Goal: Obtain resource: Download file/media

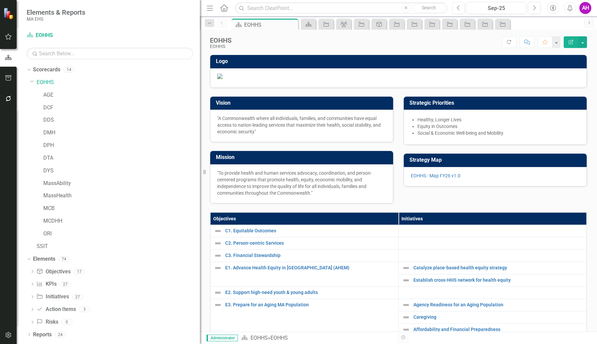
scroll to position [174, 0]
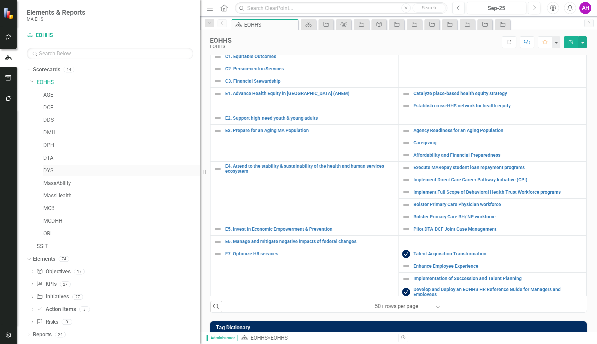
click at [49, 171] on link "DYS" at bounding box center [121, 171] width 156 height 8
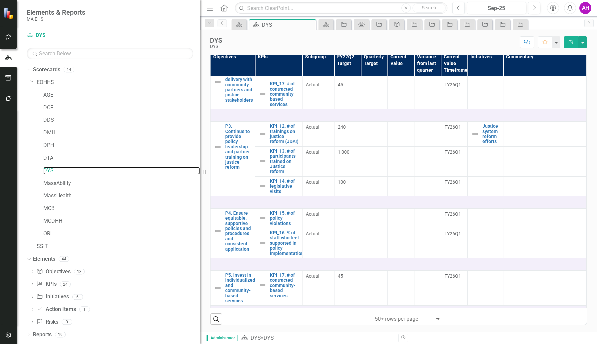
scroll to position [425, 0]
click at [60, 184] on link "MassAbility" at bounding box center [121, 183] width 156 height 8
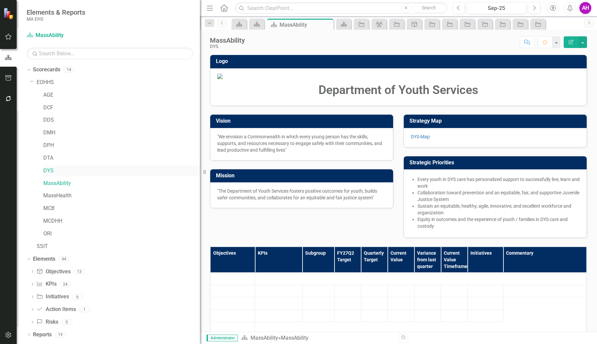
click at [48, 171] on link "DYS" at bounding box center [121, 171] width 156 height 8
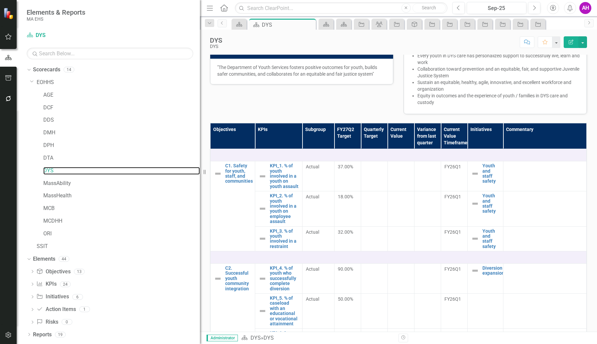
scroll to position [123, 0]
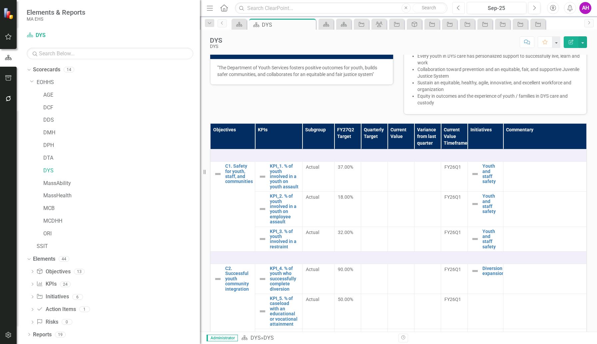
click at [457, 7] on icon "button" at bounding box center [457, 7] width 3 height 5
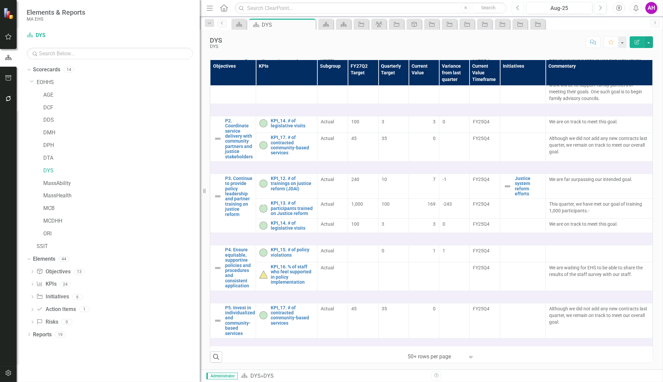
scroll to position [395, 0]
click at [49, 170] on link "DYS" at bounding box center [121, 171] width 156 height 8
click at [32, 269] on div "Dropdown" at bounding box center [32, 272] width 5 height 6
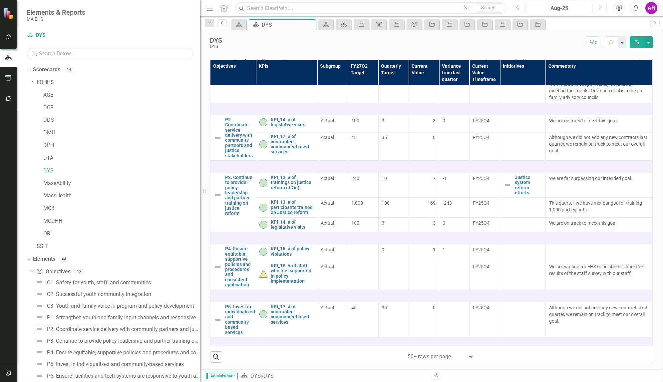
click at [64, 327] on div "P2. Coordinate service delivery with community partners and justice stakeholders" at bounding box center [123, 329] width 153 height 6
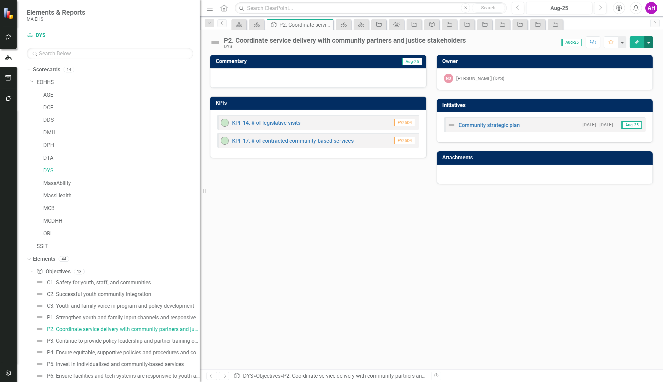
click at [596, 42] on button "button" at bounding box center [648, 42] width 9 height 12
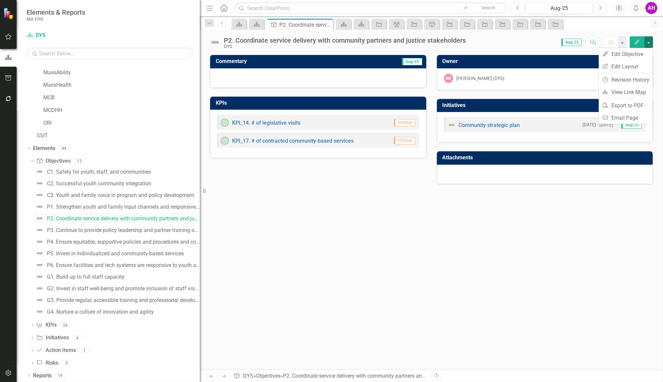
scroll to position [110, 0]
click at [29, 146] on icon "Dropdown" at bounding box center [28, 148] width 4 height 5
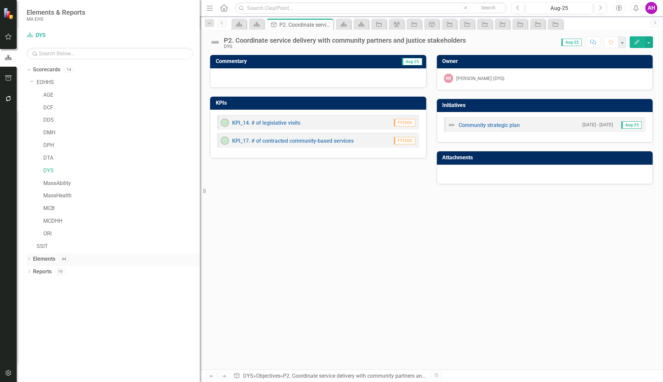
scroll to position [0, 0]
click at [30, 258] on icon "Dropdown" at bounding box center [29, 259] width 5 height 4
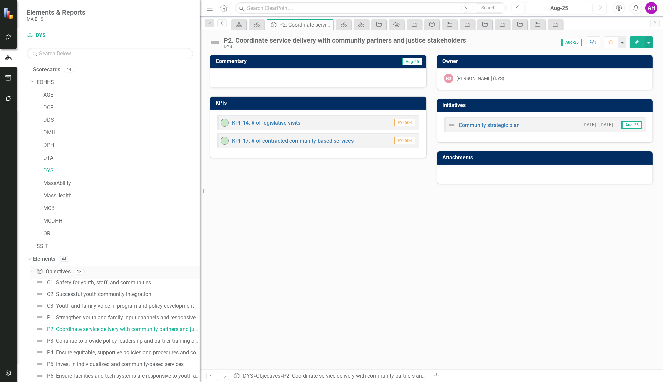
click at [50, 268] on link "Objective Objectives" at bounding box center [53, 272] width 34 height 8
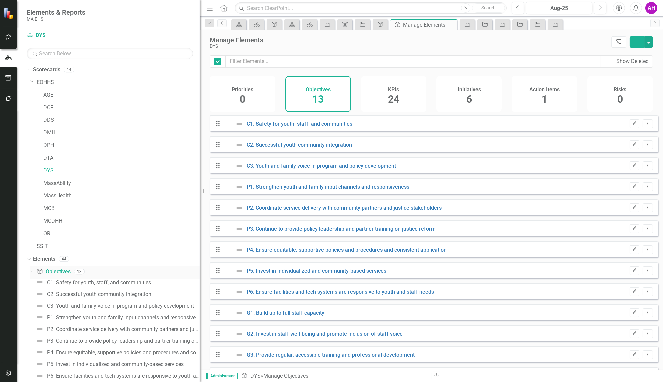
checkbox input "false"
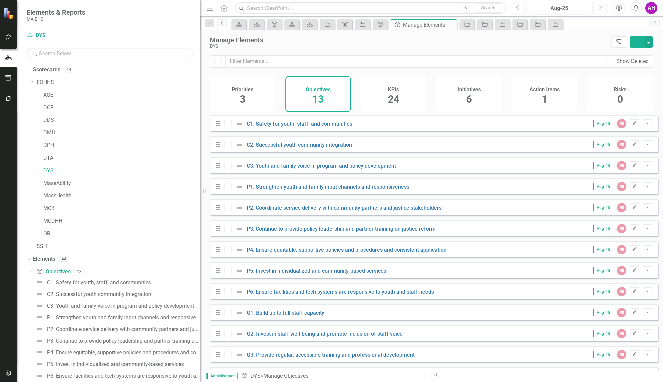
click at [314, 100] on span "13" at bounding box center [317, 99] width 11 height 12
click at [228, 208] on input "checkbox" at bounding box center [226, 206] width 4 height 4
click at [596, 209] on icon "Dropdown Menu" at bounding box center [648, 207] width 6 height 4
click at [596, 256] on link "Trash Delete Objective" at bounding box center [616, 260] width 61 height 12
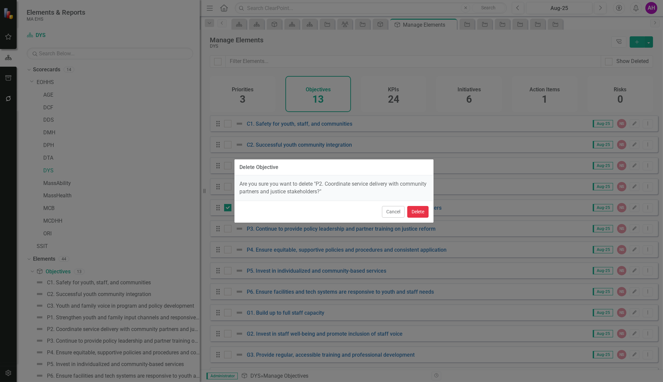
click at [423, 213] on button "Delete" at bounding box center [417, 212] width 21 height 12
checkbox input "false"
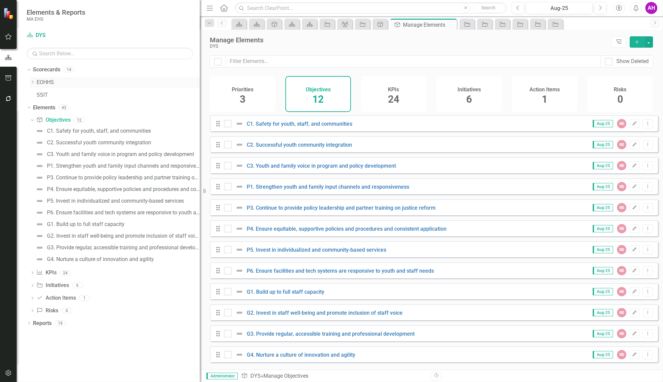
click at [35, 82] on div "Dropdown" at bounding box center [33, 83] width 7 height 6
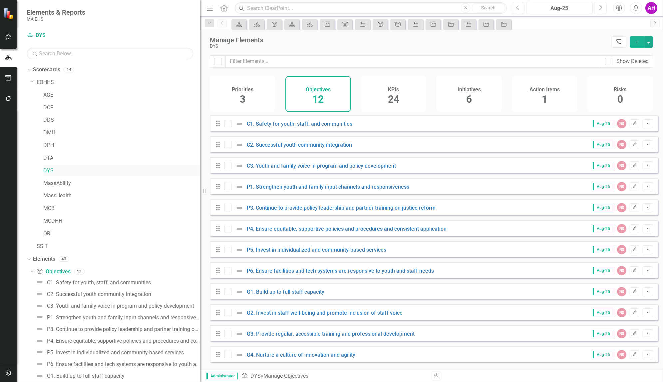
click at [50, 169] on link "DYS" at bounding box center [121, 171] width 156 height 8
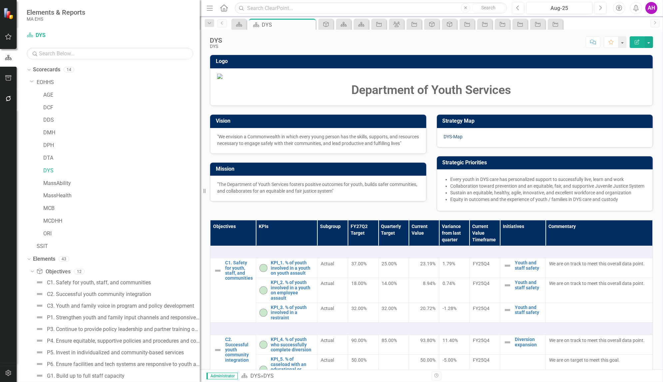
click at [454, 139] on link "DYS-Map" at bounding box center [453, 136] width 19 height 5
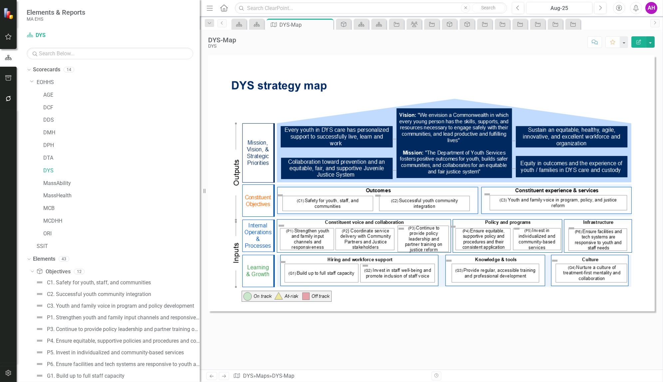
click at [596, 9] on div "AH" at bounding box center [651, 8] width 12 height 12
click at [596, 92] on link "Logout Log Out" at bounding box center [630, 96] width 53 height 12
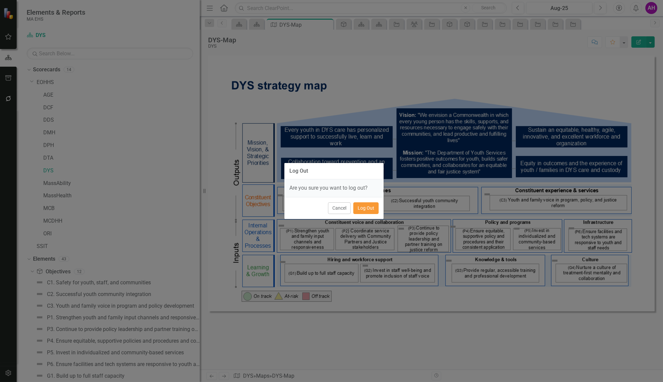
click at [365, 204] on button "Log Out" at bounding box center [365, 208] width 25 height 12
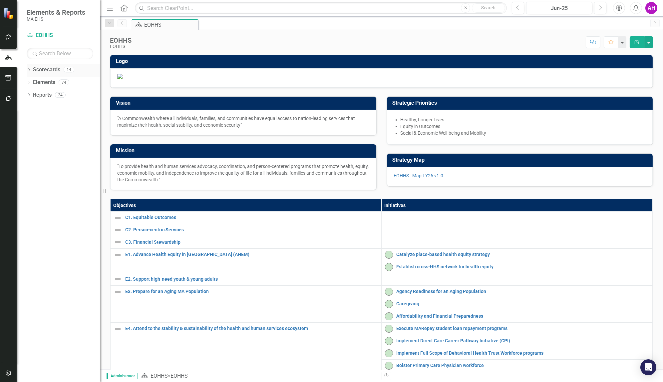
click at [30, 69] on icon "Dropdown" at bounding box center [29, 71] width 5 height 4
click at [32, 80] on icon "Dropdown" at bounding box center [32, 82] width 5 height 4
click at [51, 169] on link "DYS" at bounding box center [71, 171] width 57 height 8
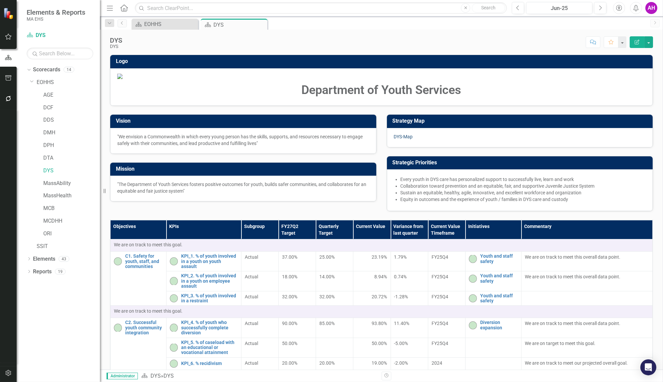
click at [404, 139] on link "DYS-Map" at bounding box center [403, 136] width 19 height 5
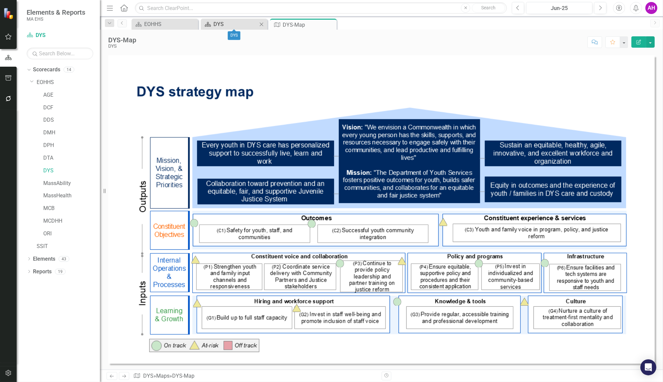
click at [209, 24] on icon at bounding box center [208, 24] width 6 height 5
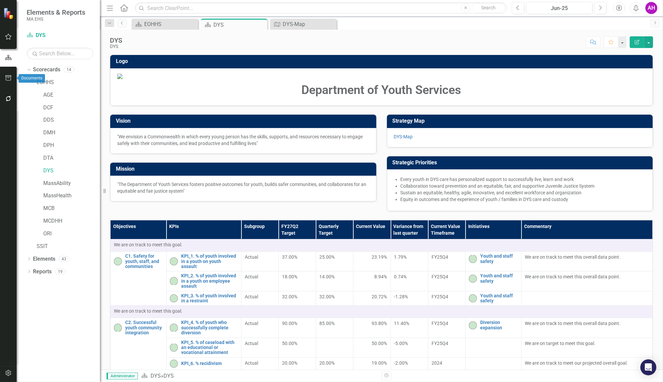
click at [7, 80] on icon "button" at bounding box center [8, 77] width 6 height 5
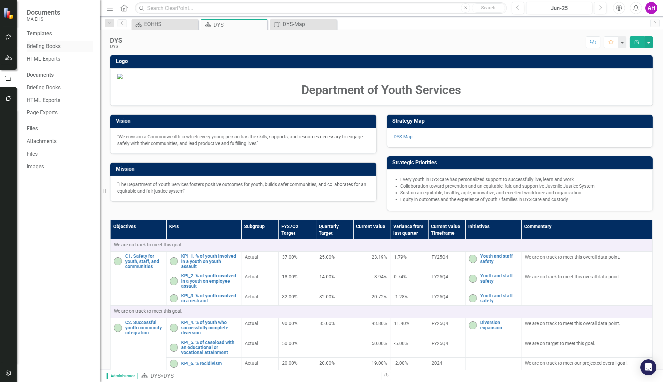
click at [57, 45] on link "Briefing Books" at bounding box center [60, 47] width 67 height 8
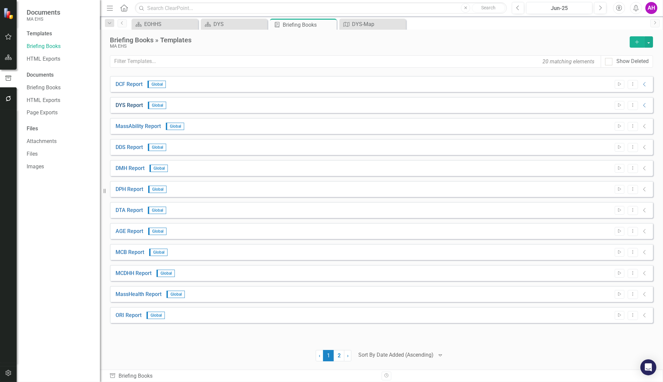
click at [130, 106] on link "DYS Report" at bounding box center [129, 106] width 27 height 8
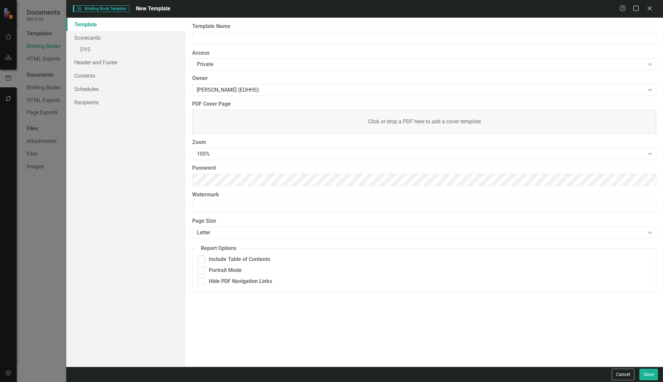
type input "DYS Report"
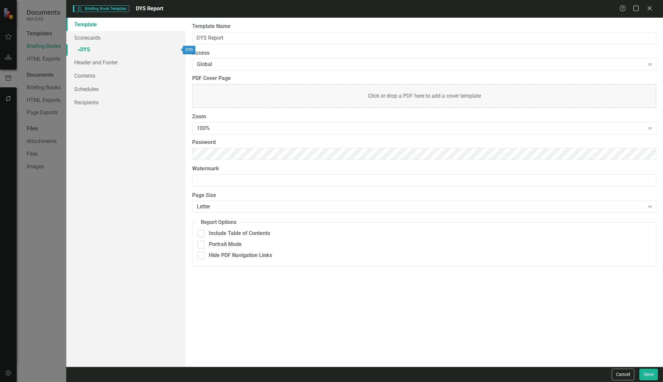
click at [77, 49] on link "» DYS" at bounding box center [125, 50] width 119 height 12
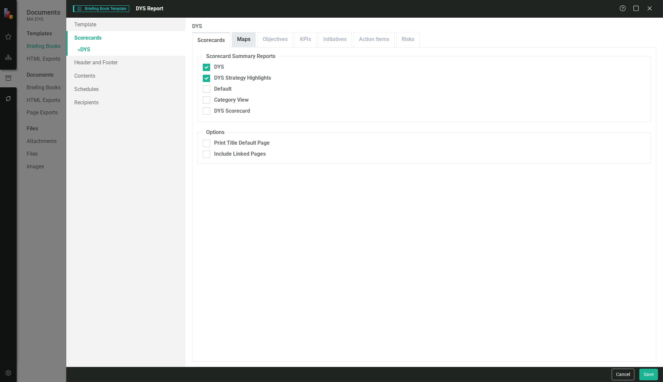
click at [243, 43] on link "Maps" at bounding box center [243, 39] width 23 height 14
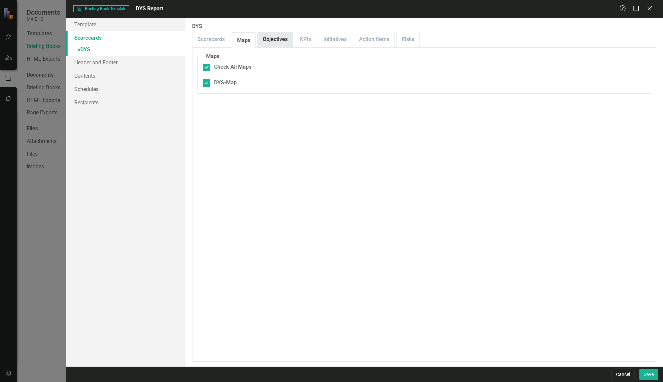
click at [275, 43] on link "Objectives" at bounding box center [275, 39] width 35 height 14
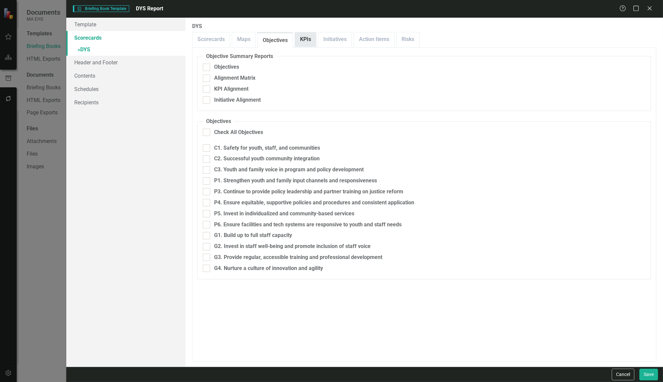
click at [309, 39] on link "KPIs" at bounding box center [305, 39] width 21 height 14
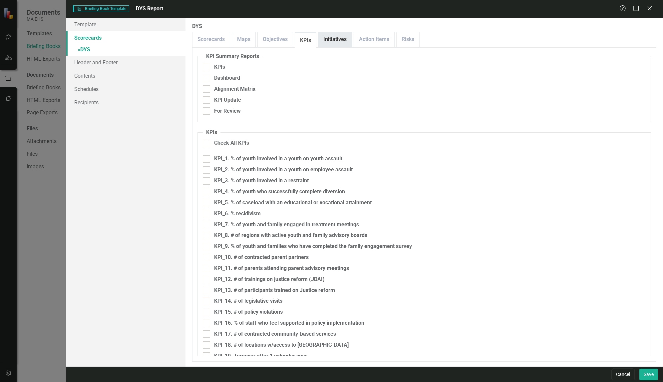
click at [337, 38] on link "Initiatives" at bounding box center [334, 39] width 33 height 14
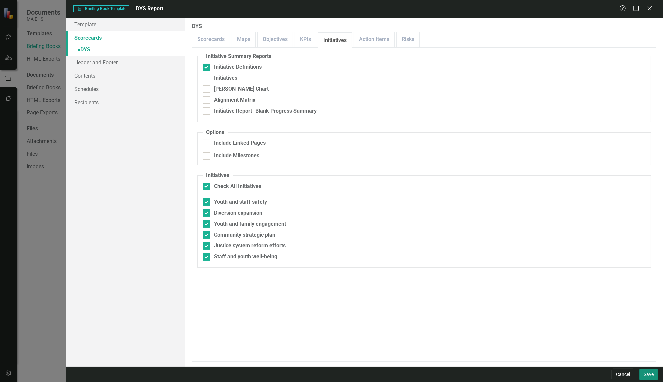
click at [650, 371] on button "Save" at bounding box center [648, 374] width 19 height 12
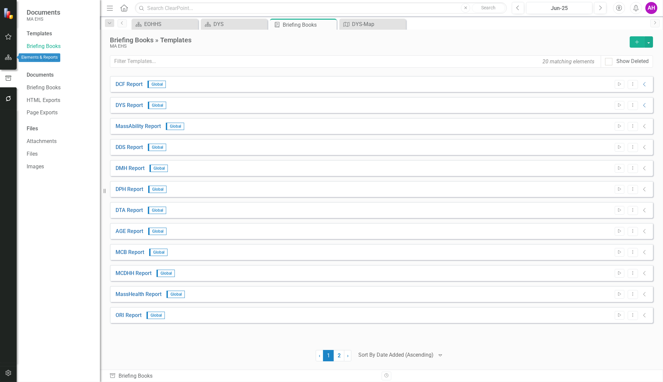
click at [6, 56] on icon "button" at bounding box center [8, 57] width 7 height 5
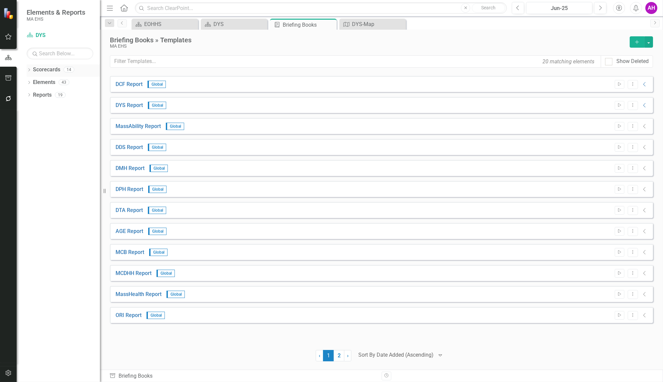
click at [32, 68] on div "Dropdown Scorecards 14" at bounding box center [63, 70] width 73 height 13
click at [30, 69] on icon "Dropdown" at bounding box center [29, 71] width 5 height 4
click at [31, 80] on icon "Dropdown" at bounding box center [32, 82] width 5 height 4
click at [50, 165] on div "DYS" at bounding box center [71, 170] width 57 height 11
click at [48, 171] on link "DYS" at bounding box center [71, 171] width 57 height 8
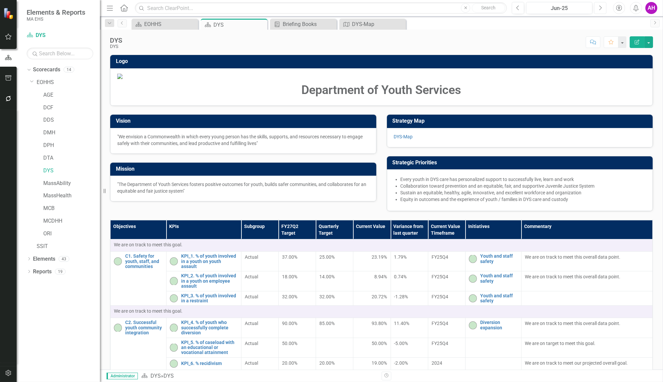
click at [600, 9] on icon "button" at bounding box center [600, 7] width 3 height 5
click at [600, 9] on icon "Next" at bounding box center [600, 8] width 4 height 6
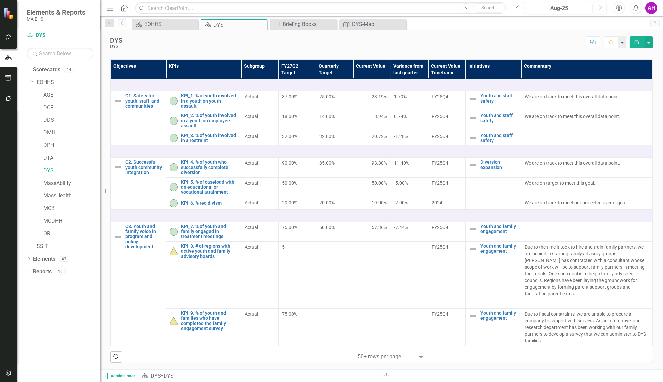
click at [518, 11] on button "Previous" at bounding box center [518, 8] width 12 height 12
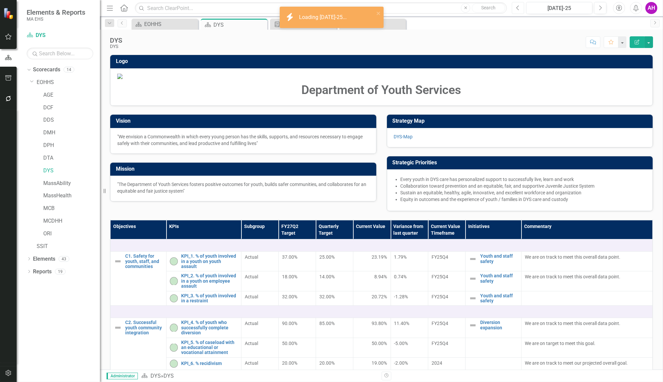
click at [518, 11] on button "Previous" at bounding box center [518, 8] width 12 height 12
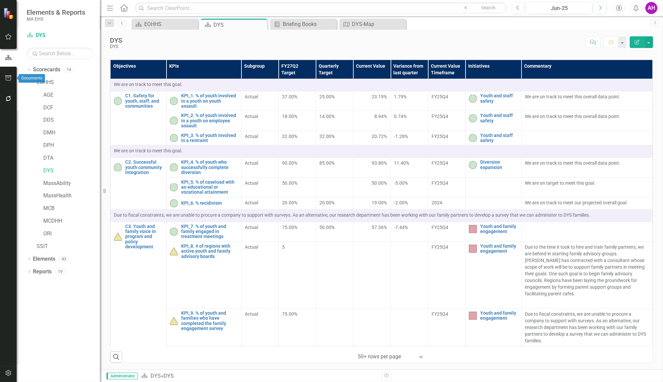
click at [9, 80] on icon "button" at bounding box center [8, 77] width 7 height 5
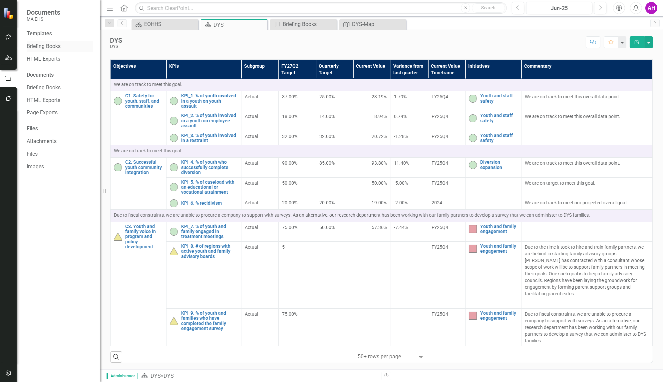
click at [42, 44] on link "Briefing Books" at bounding box center [60, 47] width 67 height 8
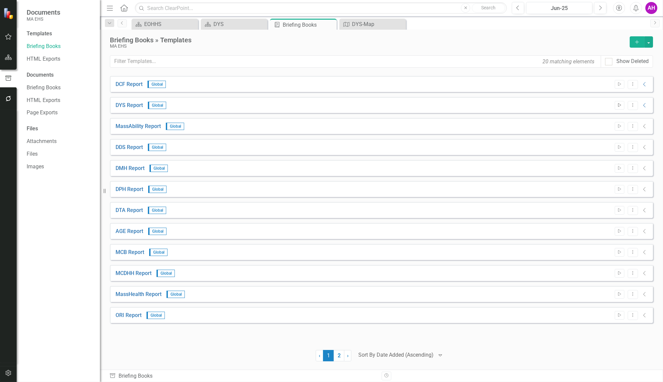
click at [618, 107] on button "Start" at bounding box center [620, 105] width 10 height 9
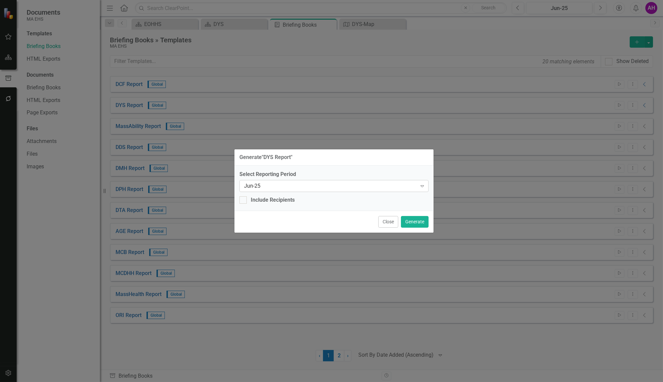
click at [360, 187] on div "Jun-25" at bounding box center [330, 186] width 173 height 8
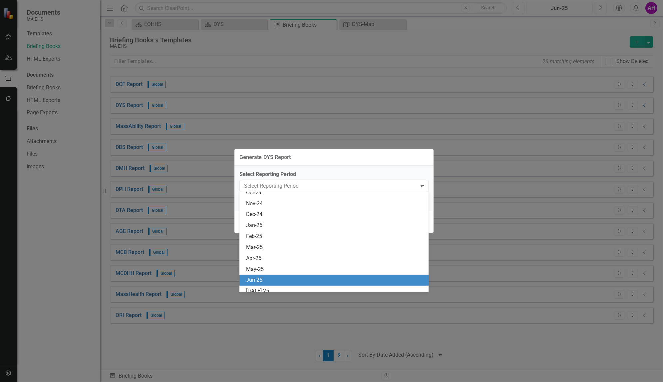
scroll to position [481, 0]
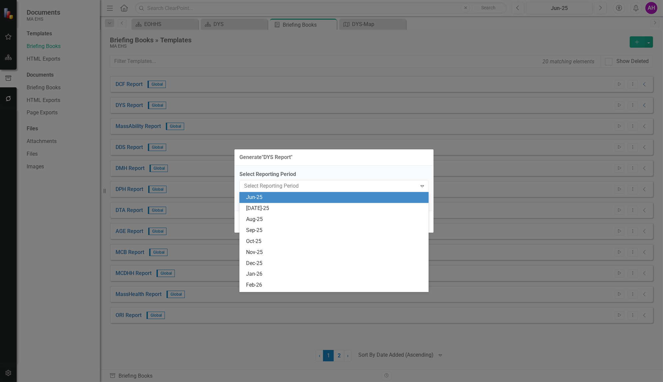
click at [256, 196] on div "Jun-25" at bounding box center [335, 197] width 179 height 8
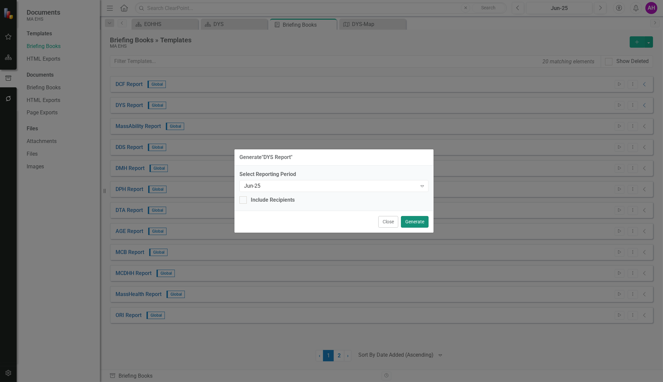
click at [418, 221] on button "Generate" at bounding box center [415, 222] width 28 height 12
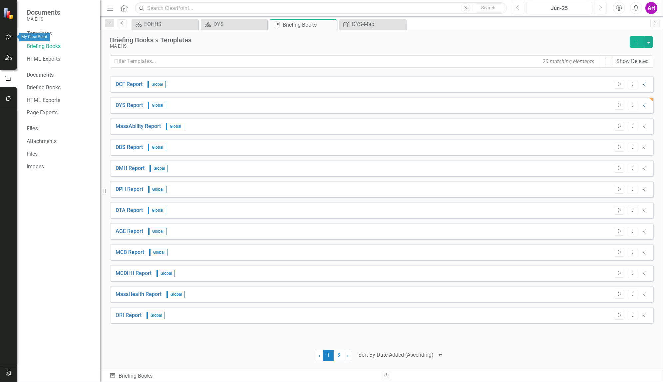
click at [5, 35] on icon "button" at bounding box center [8, 36] width 7 height 5
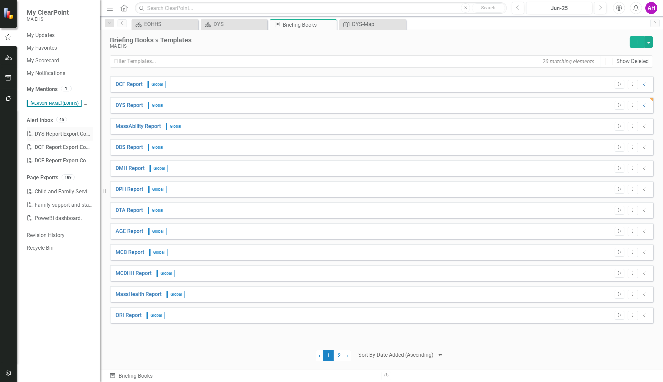
click at [51, 131] on div "PDF DYS Report Export Complete" at bounding box center [60, 133] width 67 height 13
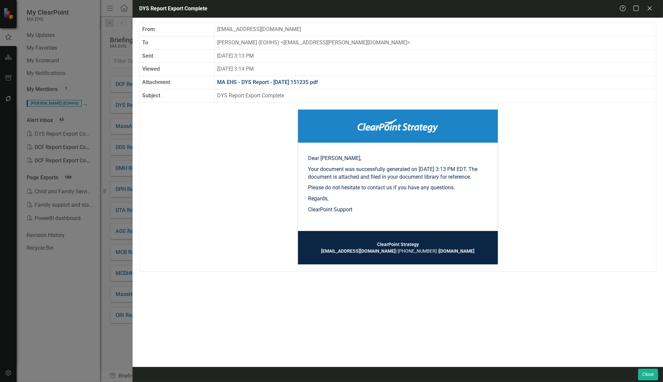
click at [318, 79] on link "MA EHS - DYS Report - 2025-08-12 151235.pdf" at bounding box center [267, 82] width 101 height 6
